Goal: Task Accomplishment & Management: Manage account settings

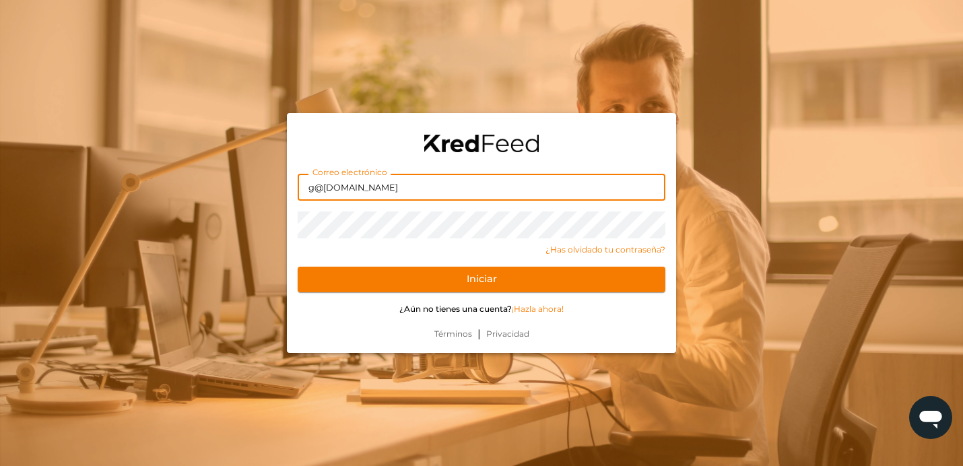
type input "g@rounder.agency"
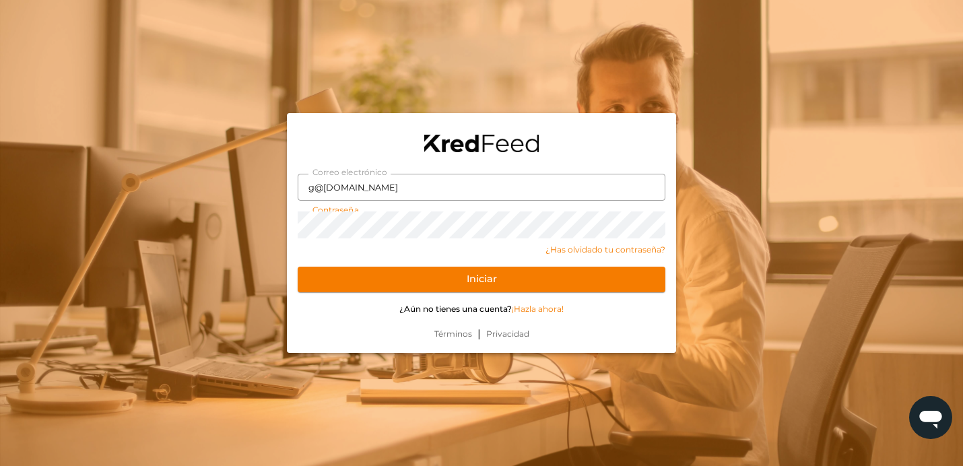
click at [482, 279] on button "Iniciar" at bounding box center [482, 280] width 368 height 26
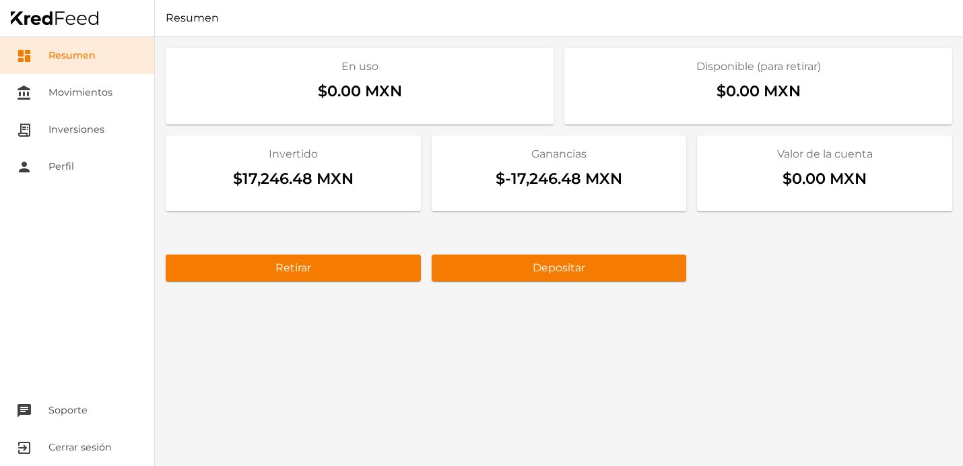
click at [622, 190] on div "$-17,246.48 MXN" at bounding box center [560, 181] width 234 height 39
click at [609, 172] on div "$-17,246.48 MXN" at bounding box center [560, 181] width 234 height 39
click at [715, 100] on div "$0.00 MXN" at bounding box center [758, 94] width 366 height 39
click at [759, 143] on section "Valor de la cuenta $0.00 MXN" at bounding box center [824, 173] width 255 height 77
click at [524, 94] on div "$0.00 MXN" at bounding box center [359, 94] width 366 height 39
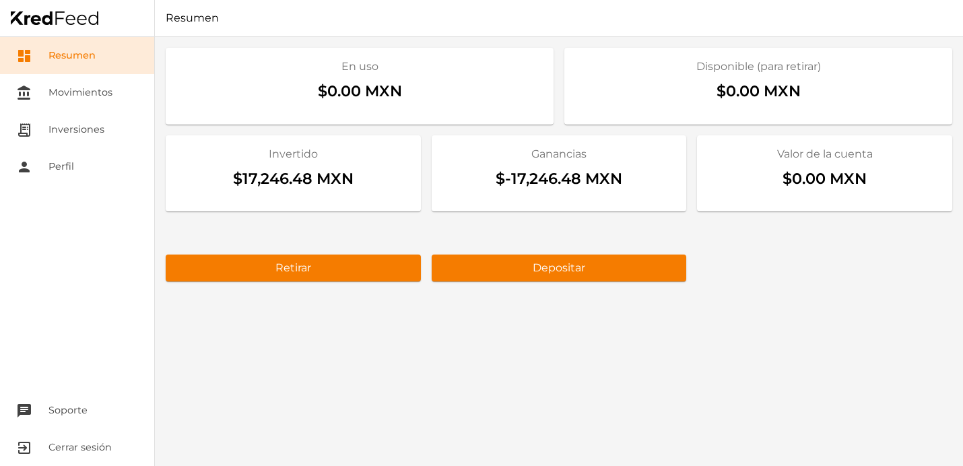
click at [390, 172] on div "$17,246.48 MXN" at bounding box center [293, 181] width 234 height 39
click at [550, 162] on div "$-17,246.48 MXN" at bounding box center [560, 181] width 234 height 39
click at [375, 156] on h2 "Invertido" at bounding box center [293, 154] width 234 height 16
click at [554, 156] on h2 "Ganancias" at bounding box center [560, 154] width 234 height 16
click at [113, 87] on link "account_balance Movimientos" at bounding box center [77, 92] width 154 height 37
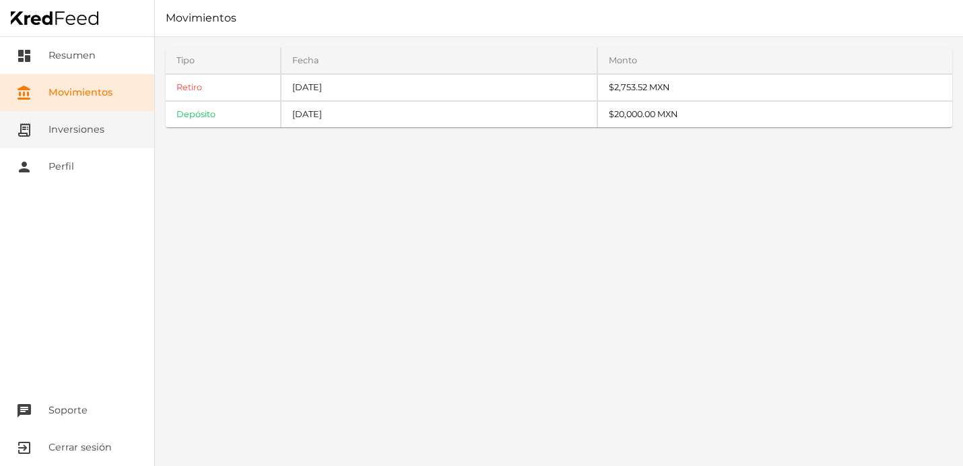
click at [92, 131] on link "receipt_long Inversiones" at bounding box center [77, 129] width 154 height 37
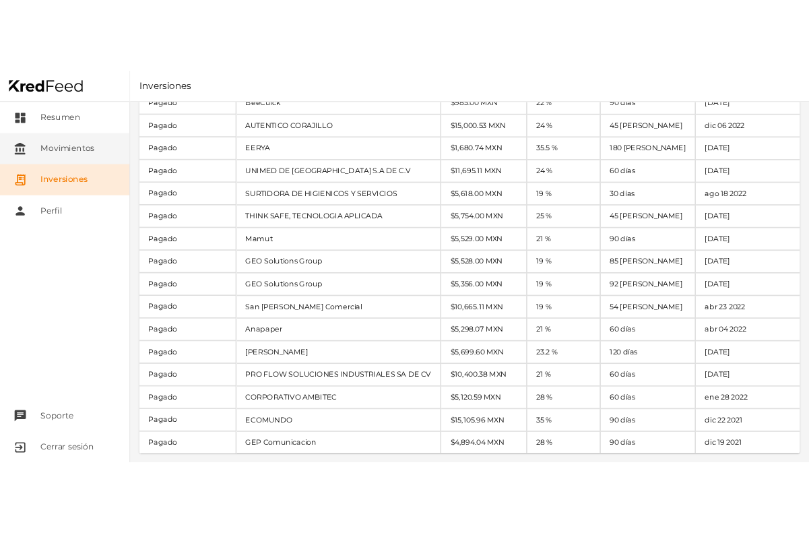
scroll to position [545, 0]
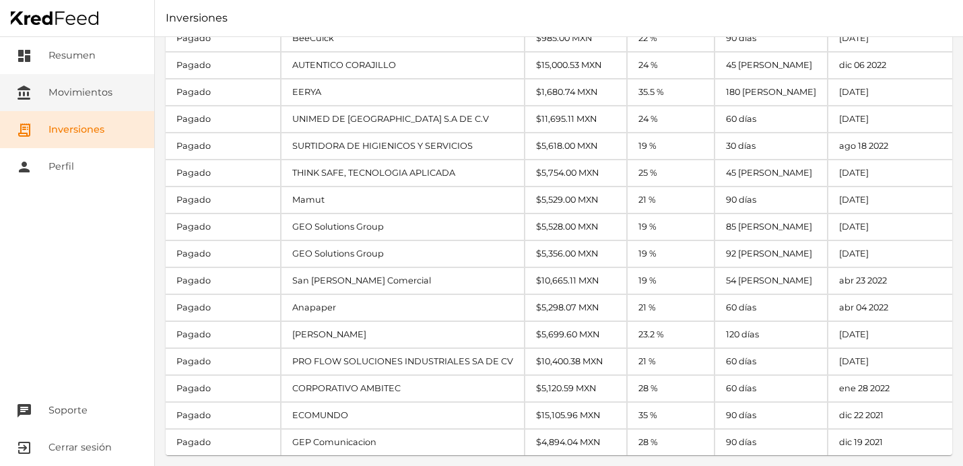
click at [77, 95] on link "account_balance Movimientos" at bounding box center [77, 92] width 154 height 37
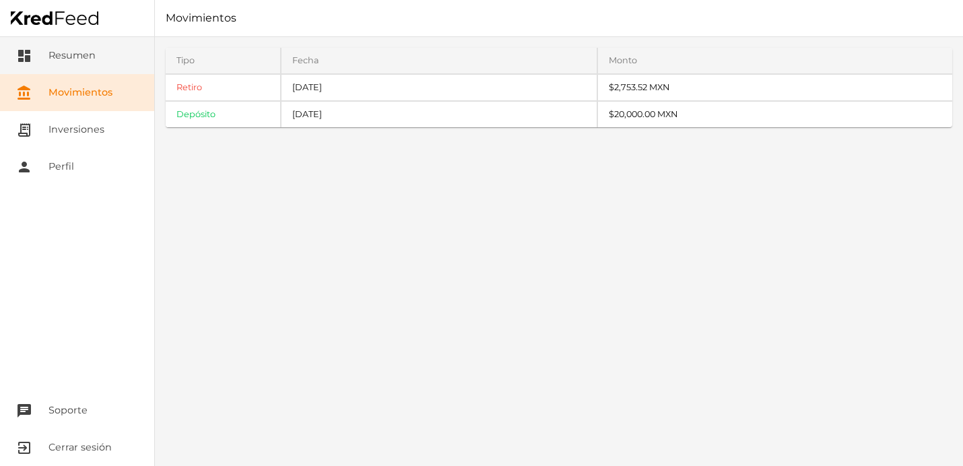
click at [66, 52] on link "dashboard Resumen" at bounding box center [77, 55] width 154 height 37
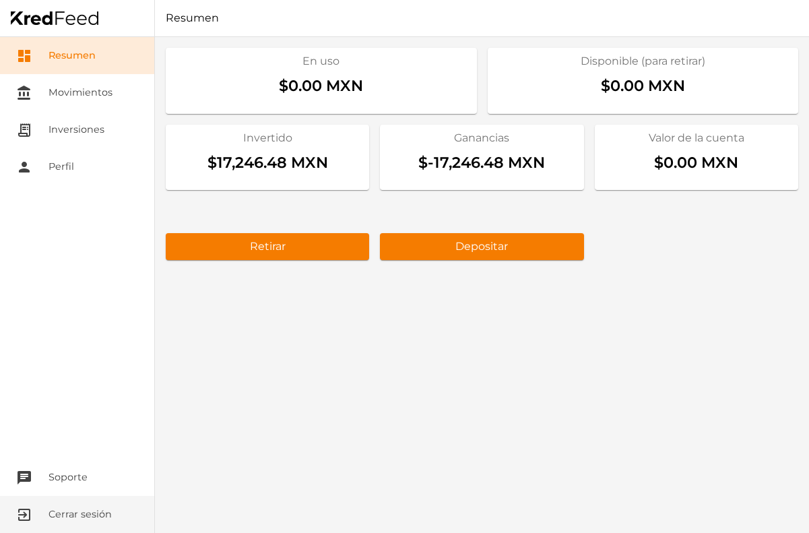
click at [89, 465] on button "exit_to_app Cerrar sesión" at bounding box center [77, 514] width 154 height 37
